Goal: Navigation & Orientation: Find specific page/section

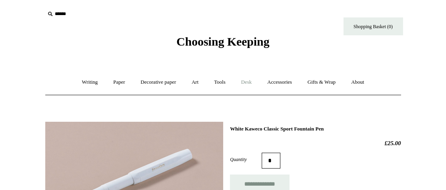
click at [254, 80] on link "Desk +" at bounding box center [246, 82] width 25 height 21
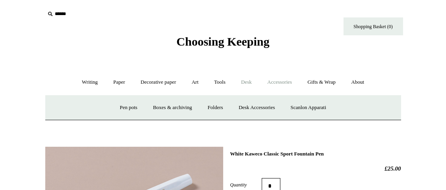
click at [281, 85] on link "Accessories +" at bounding box center [279, 82] width 39 height 21
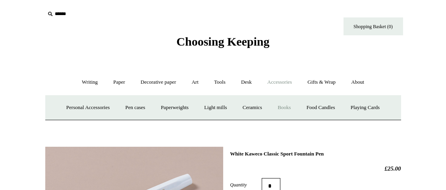
click at [288, 113] on link "Books" at bounding box center [284, 107] width 27 height 21
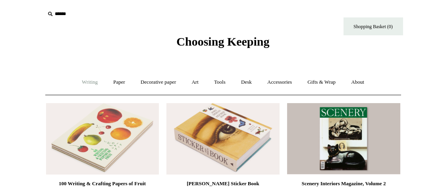
click at [91, 86] on link "Writing +" at bounding box center [90, 82] width 30 height 21
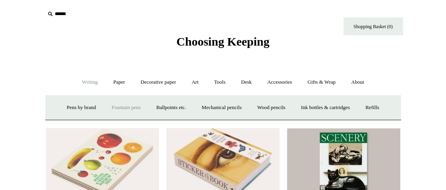
click at [111, 107] on link "Fountain pens +" at bounding box center [126, 107] width 43 height 21
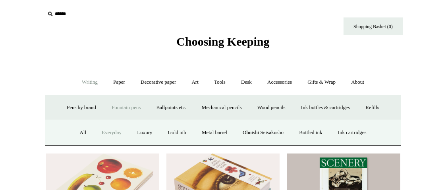
click at [107, 132] on link "Everyday" at bounding box center [112, 132] width 34 height 21
